Goal: Information Seeking & Learning: Learn about a topic

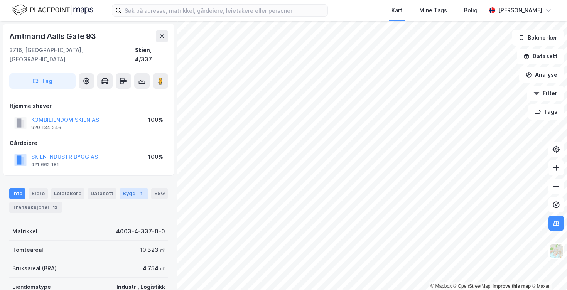
click at [130, 188] on div "Bygg 1" at bounding box center [134, 193] width 29 height 11
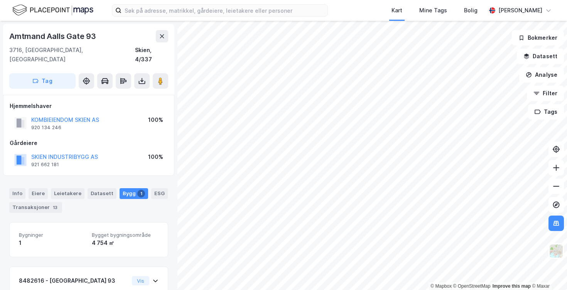
drag, startPoint x: 165, startPoint y: 202, endPoint x: 165, endPoint y: 192, distance: 10.4
click at [165, 192] on div "Info [PERSON_NAME] Datasett Bygg 1 ESG Transaksjoner 13" at bounding box center [88, 197] width 177 height 37
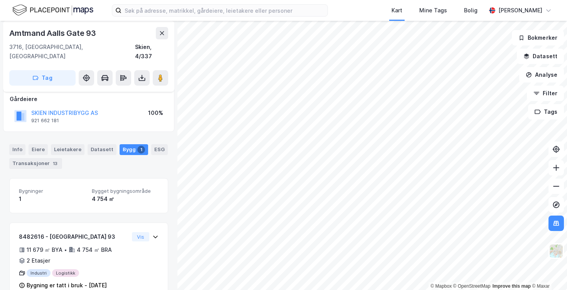
scroll to position [45, 0]
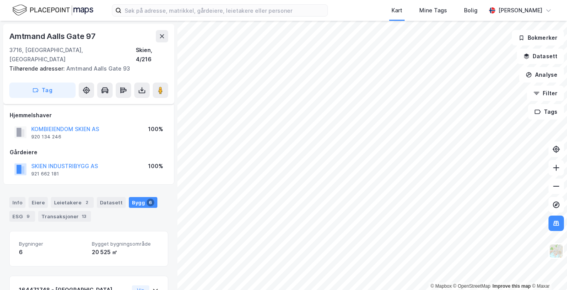
scroll to position [45, 0]
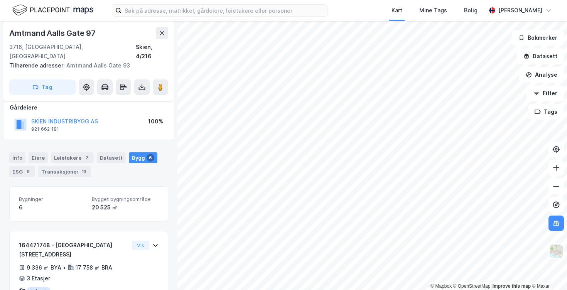
click at [159, 186] on div "Bygninger 6 Bygget bygningsområde 20 525 ㎡" at bounding box center [88, 203] width 159 height 35
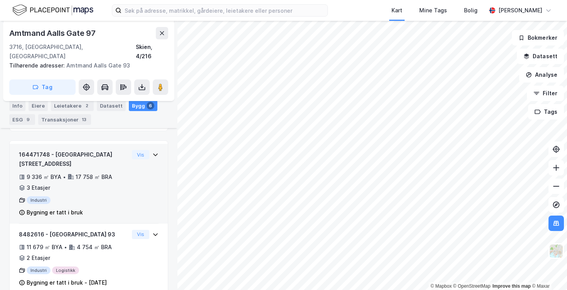
scroll to position [137, 0]
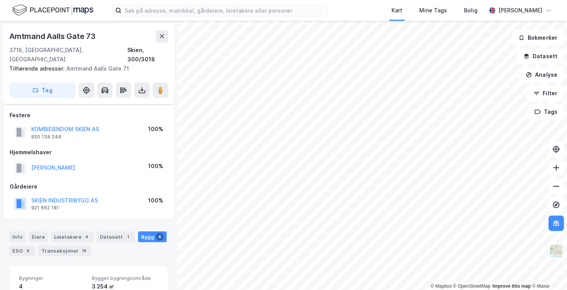
scroll to position [137, 0]
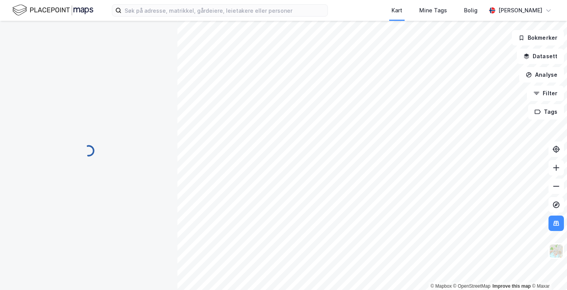
scroll to position [137, 0]
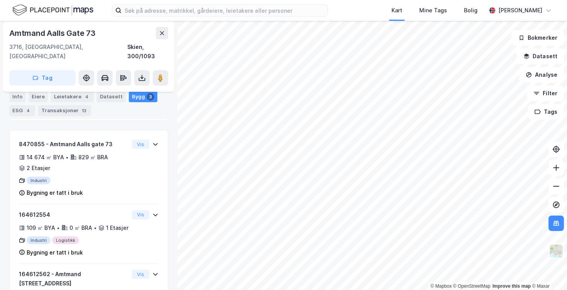
click at [170, 175] on div "[GEOGRAPHIC_DATA] 73 3716, [GEOGRAPHIC_DATA], [GEOGRAPHIC_DATA] Skien, 300/1093…" at bounding box center [88, 155] width 177 height 269
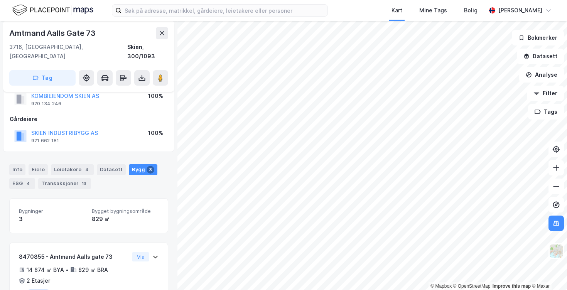
scroll to position [20, 0]
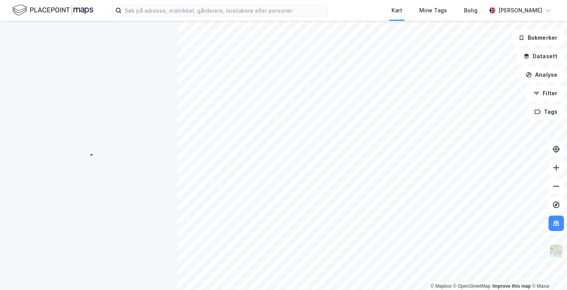
scroll to position [20, 0]
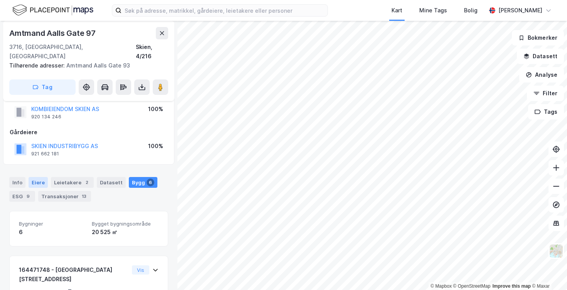
click at [36, 177] on div "Eiere" at bounding box center [38, 182] width 19 height 11
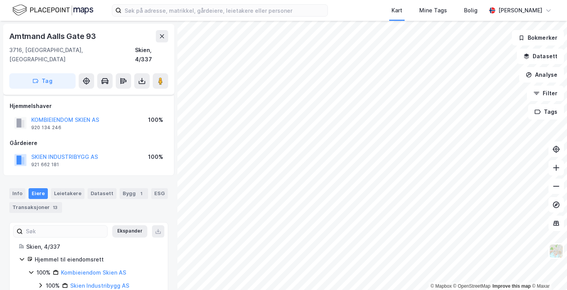
scroll to position [6, 0]
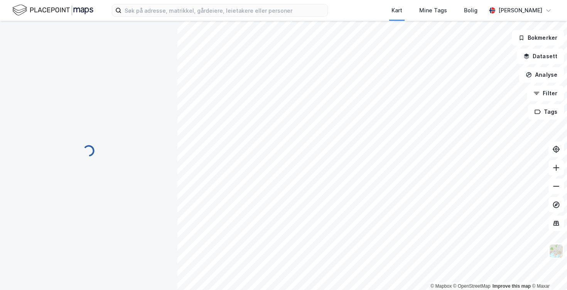
scroll to position [6, 0]
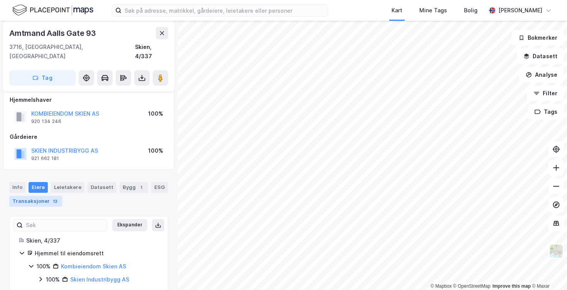
click at [54, 197] on div "13" at bounding box center [55, 201] width 8 height 8
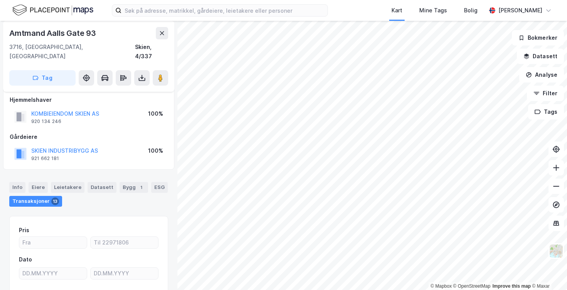
click at [35, 196] on div "Transaksjoner 13" at bounding box center [35, 201] width 53 height 11
click at [40, 182] on div "Eiere" at bounding box center [38, 187] width 19 height 11
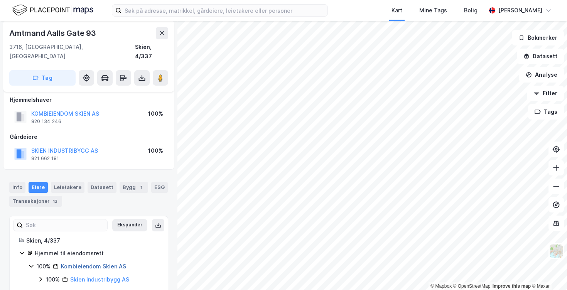
click at [96, 263] on link "Kombieiendom Skien AS" at bounding box center [93, 266] width 65 height 7
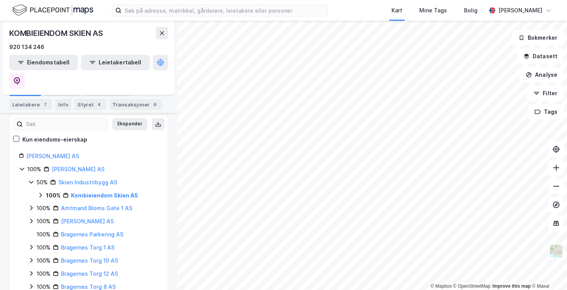
scroll to position [105, 0]
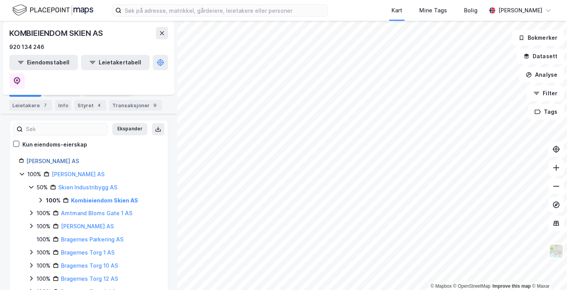
click at [61, 158] on link "[PERSON_NAME] AS" at bounding box center [52, 161] width 53 height 7
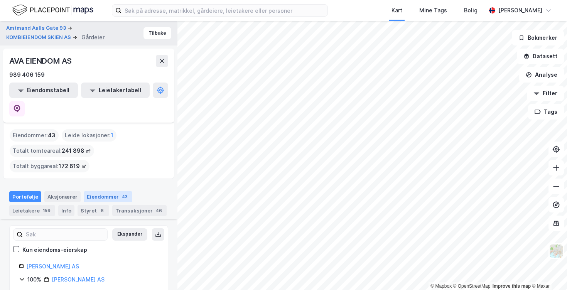
click at [93, 191] on div "Eiendommer 43" at bounding box center [108, 196] width 49 height 11
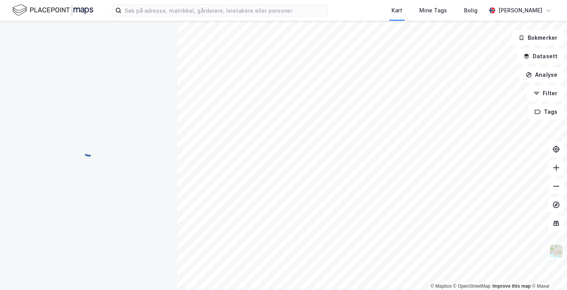
scroll to position [6, 0]
